Goal: Entertainment & Leisure: Consume media (video, audio)

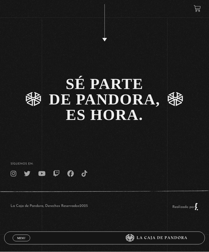
scroll to position [976, 0]
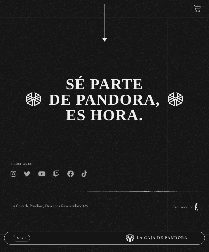
click at [18, 240] on span "Menu" at bounding box center [21, 238] width 9 height 3
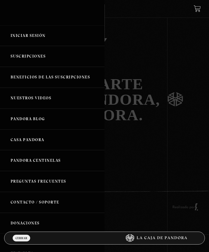
click at [29, 98] on link "Nuestros Videos" at bounding box center [52, 98] width 105 height 21
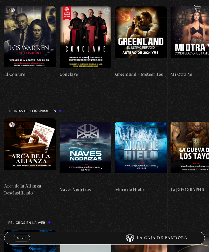
scroll to position [0, 1124]
click at [81, 122] on figure at bounding box center [86, 153] width 52 height 62
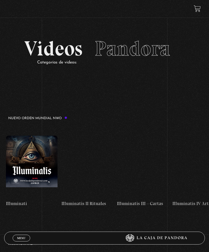
scroll to position [0, 1716]
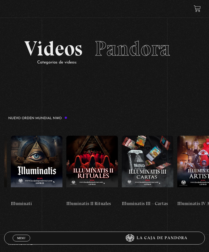
click at [38, 157] on figure at bounding box center [37, 167] width 52 height 62
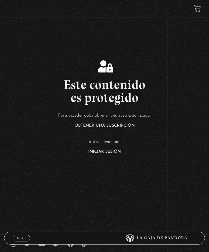
click at [102, 154] on link "Iniciar Sesión" at bounding box center [104, 152] width 33 height 4
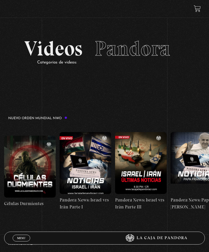
click at [21, 239] on span "Menu" at bounding box center [21, 238] width 9 height 3
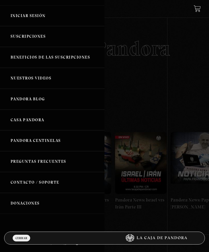
scroll to position [19, 0]
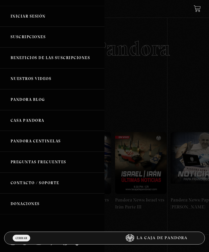
click at [67, 161] on link "Preguntas Frecuentes" at bounding box center [52, 162] width 105 height 21
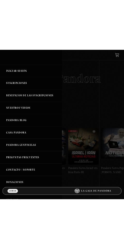
scroll to position [0, 0]
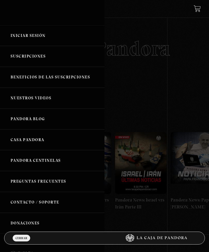
click at [31, 125] on link "Pandora Blog" at bounding box center [52, 119] width 105 height 21
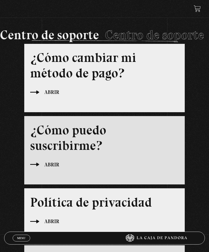
click at [71, 147] on h3 "¿Cómo puedo suscribirme?" at bounding box center [104, 137] width 149 height 31
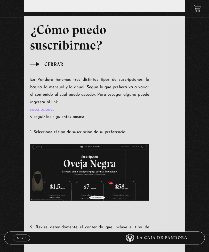
scroll to position [109, 0]
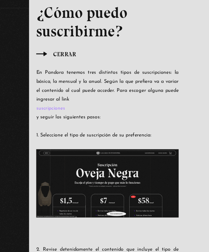
click at [41, 98] on link "suscripciones" at bounding box center [89, 101] width 119 height 7
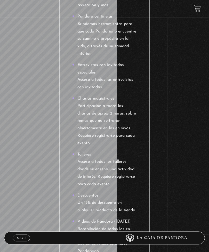
scroll to position [846, 0]
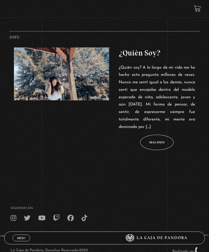
scroll to position [247, 0]
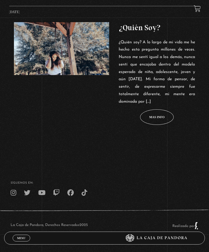
click at [161, 123] on span "Mas info Mas info Mas info Mas info Mas info" at bounding box center [157, 118] width 34 height 16
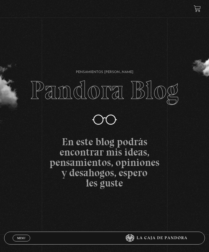
scroll to position [264, 0]
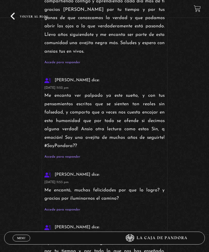
scroll to position [2472, 0]
